Goal: Task Accomplishment & Management: Manage account settings

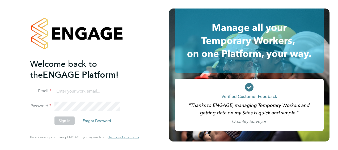
type input "[EMAIL_ADDRESS][PERSON_NAME][DOMAIN_NAME]"
click at [17, 122] on div "Welcome back to the ENGAGE Platform! Email [EMAIL_ADDRESS][PERSON_NAME][DOMAIN_…" at bounding box center [84, 75] width 169 height 150
click at [69, 123] on button "Sign In" at bounding box center [64, 120] width 20 height 9
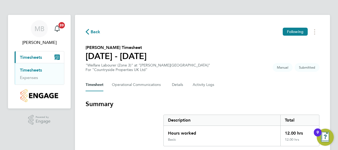
click at [94, 130] on section "Summary Description Total Hours worked 12.00 hrs Basic 12.00 hrs" at bounding box center [203, 123] width 234 height 47
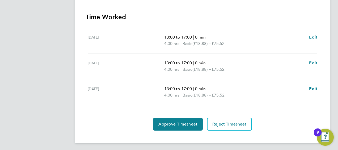
scroll to position [147, 0]
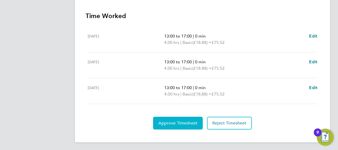
click at [166, 120] on span "Approve Timesheet" at bounding box center [177, 122] width 39 height 5
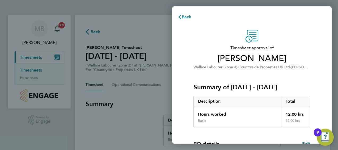
click at [178, 74] on div "Timesheet approval of [PERSON_NAME] Welfare Labourer (Zone 3) · Countryside Pro…" at bounding box center [251, 135] width 159 height 225
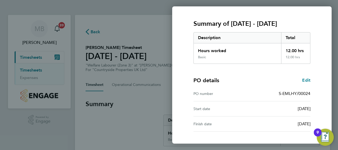
scroll to position [104, 0]
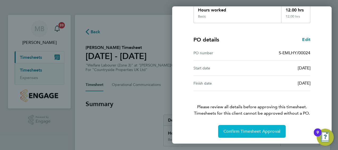
click at [258, 132] on span "Confirm Timesheet Approval" at bounding box center [251, 131] width 57 height 5
